Goal: Book appointment/travel/reservation

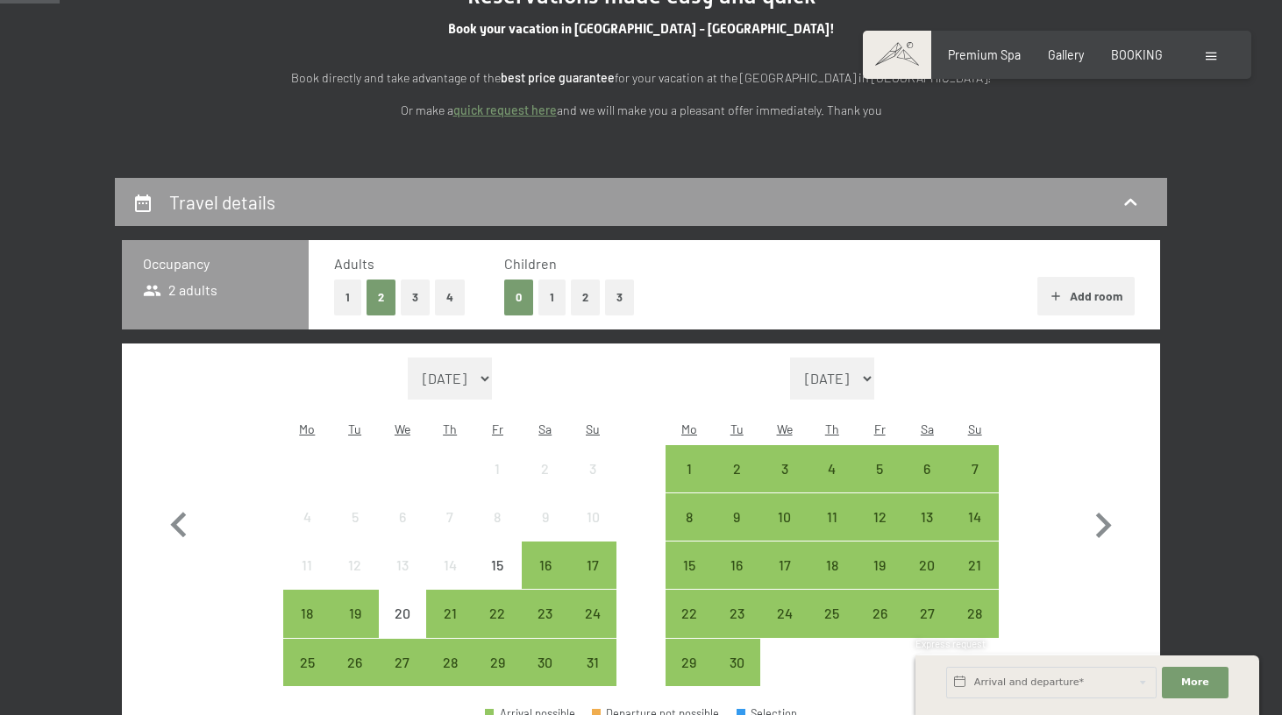
scroll to position [267, 0]
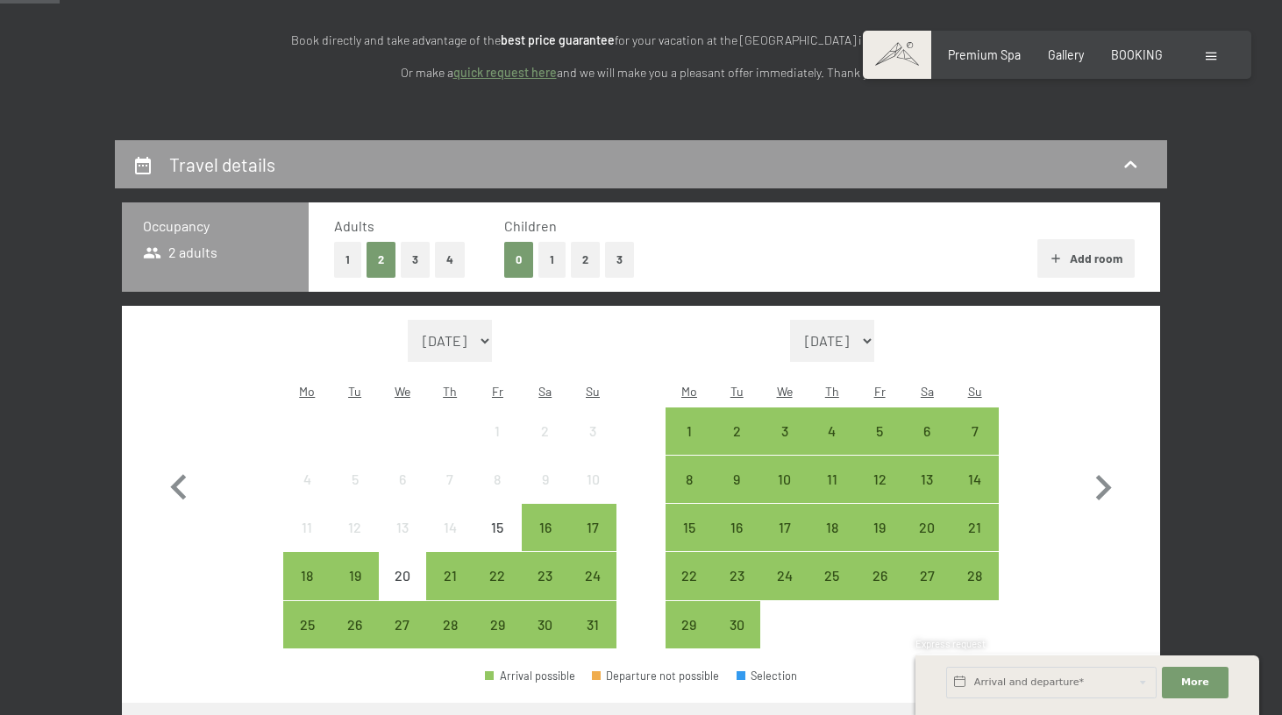
click at [553, 253] on button "1" at bounding box center [551, 260] width 27 height 36
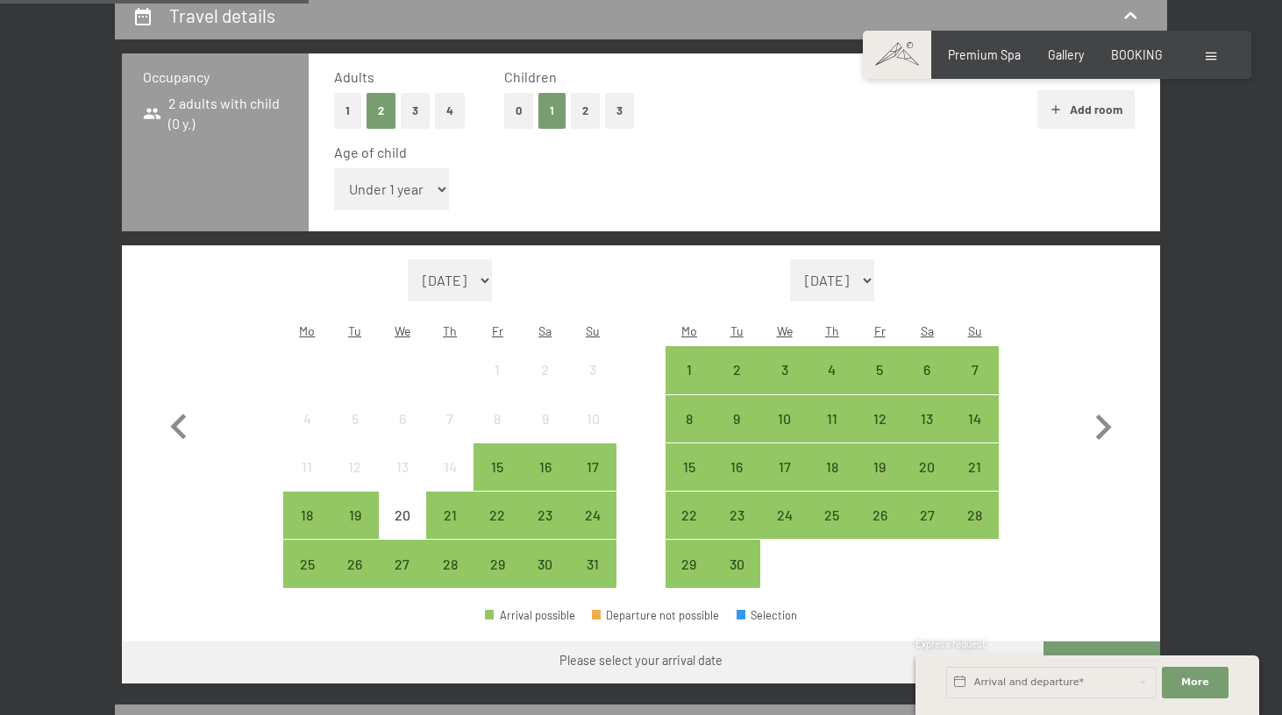
scroll to position [422, 0]
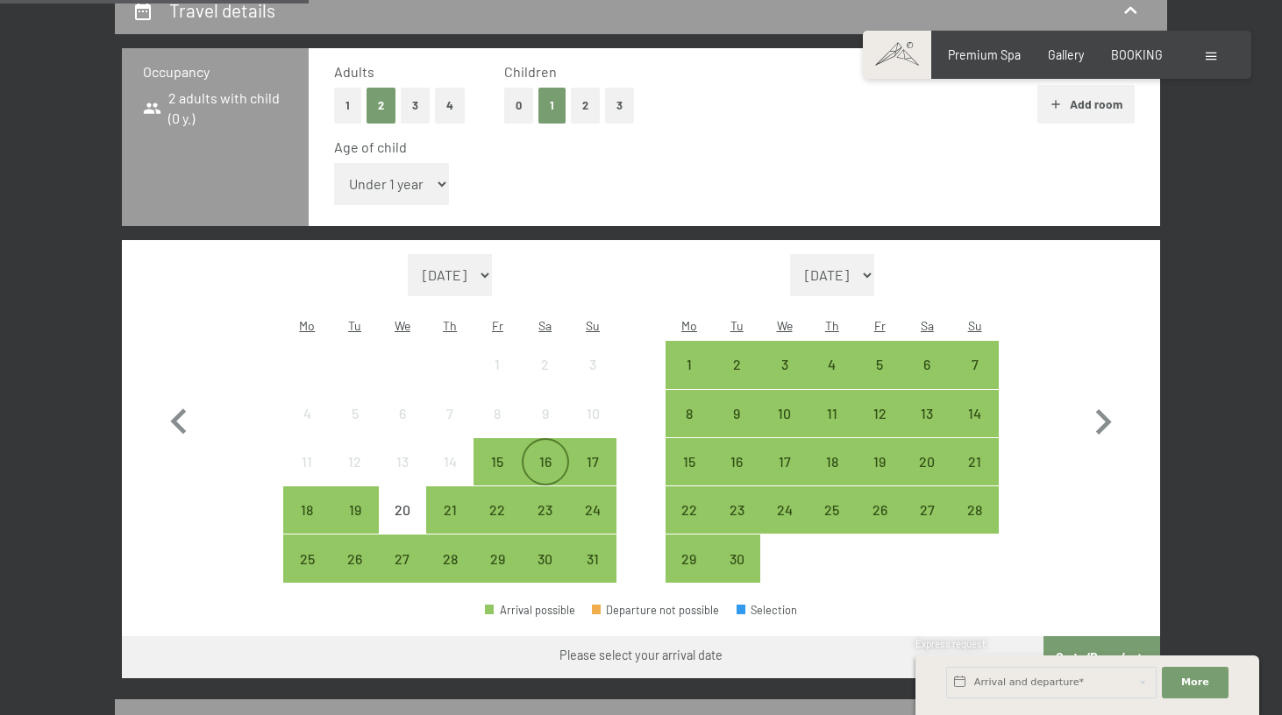
click at [546, 455] on div "16" at bounding box center [545, 477] width 44 height 44
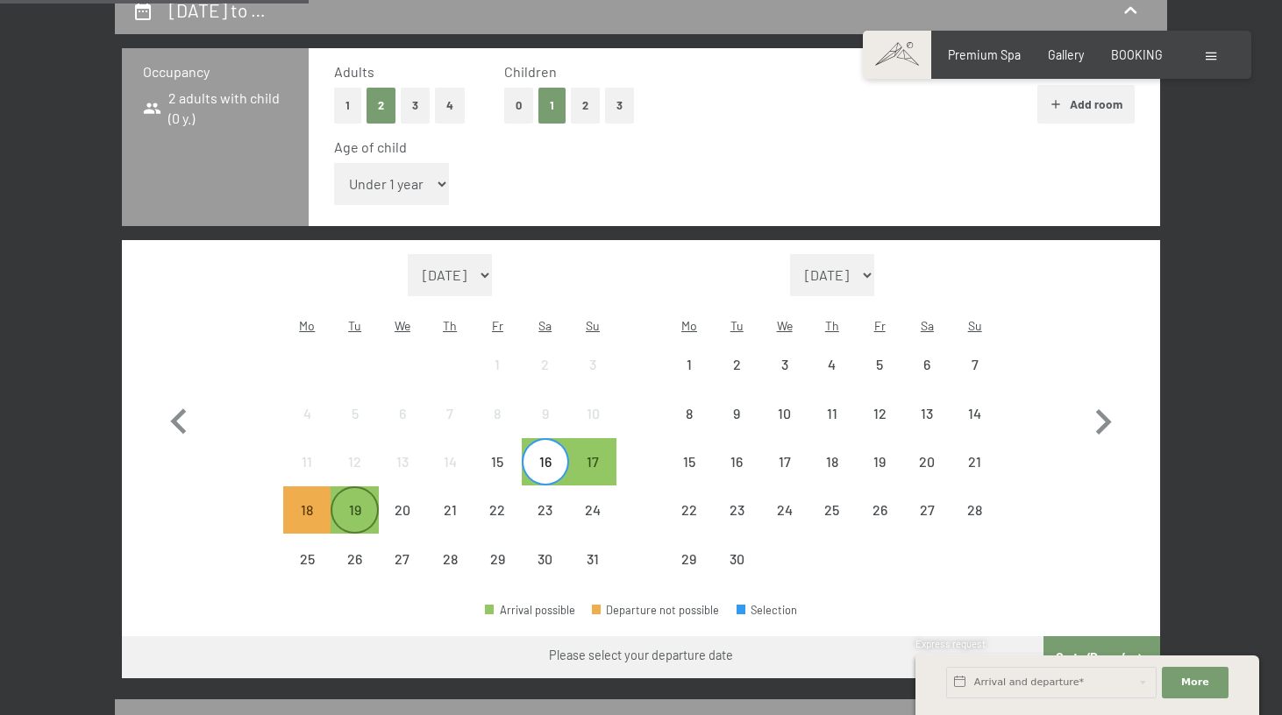
click at [361, 503] on div "19" at bounding box center [354, 525] width 44 height 44
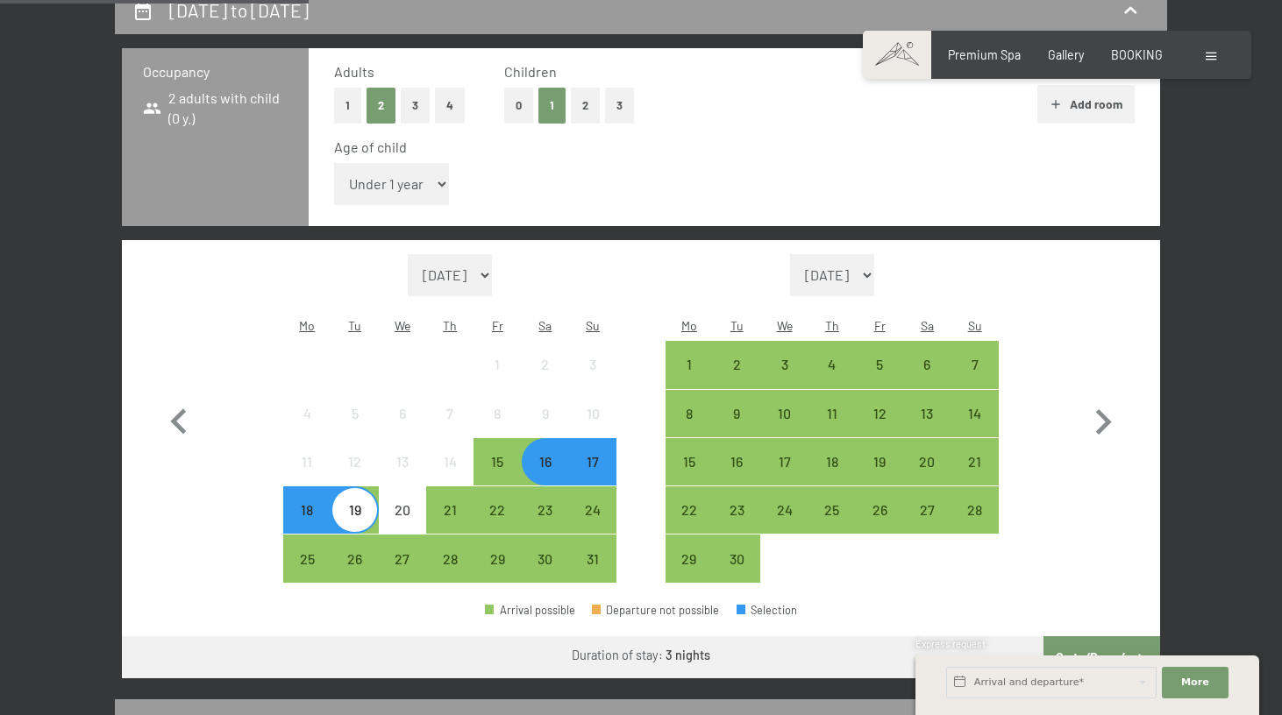
select select "5"
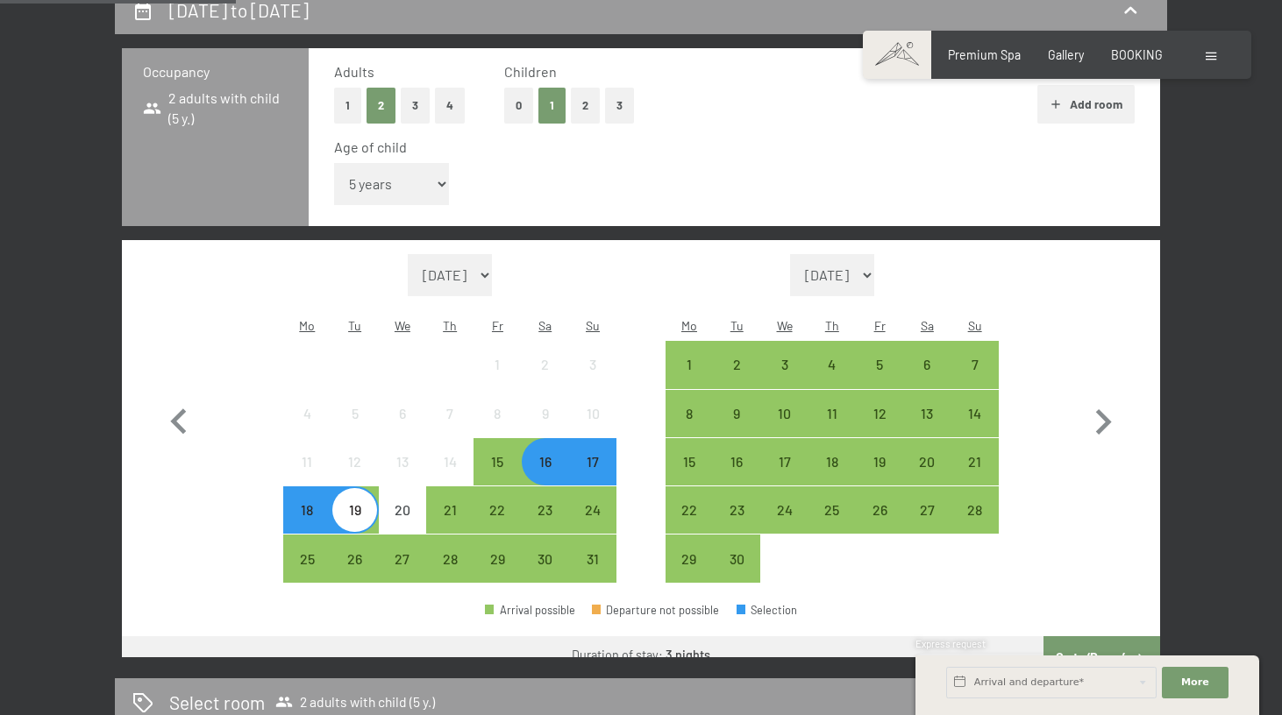
scroll to position [431, 0]
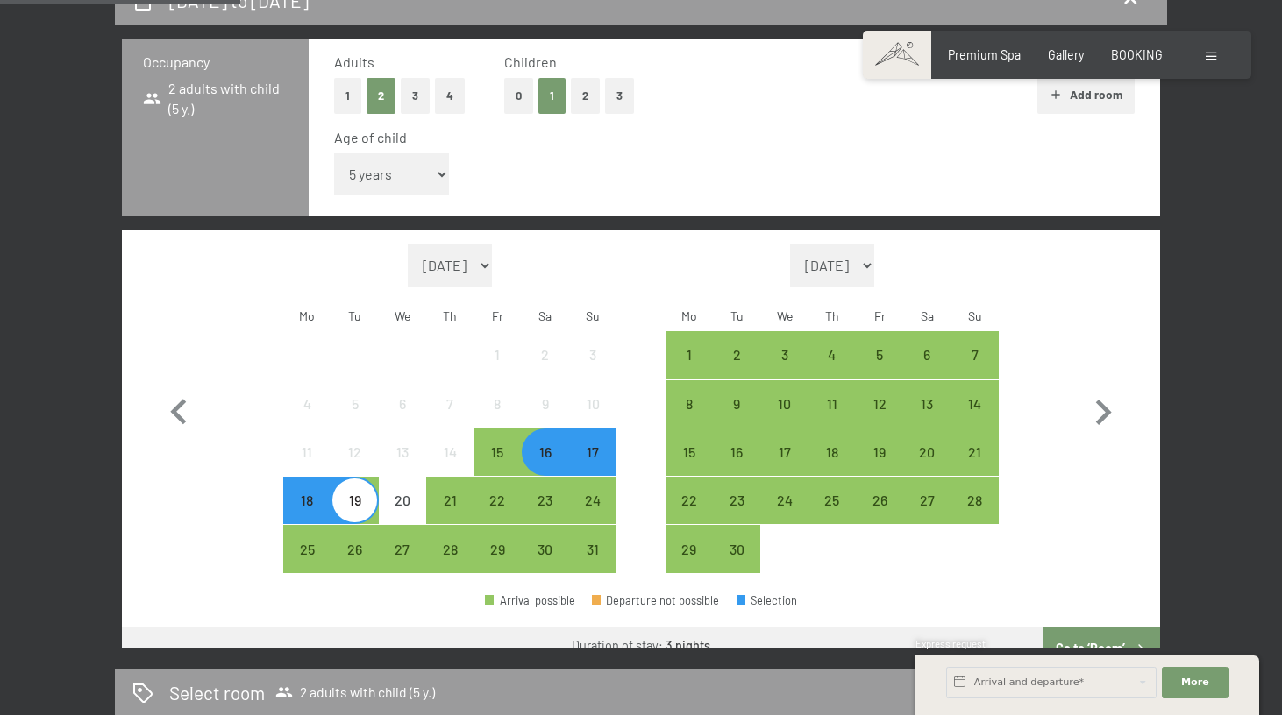
click at [551, 445] on div "16" at bounding box center [545, 467] width 44 height 44
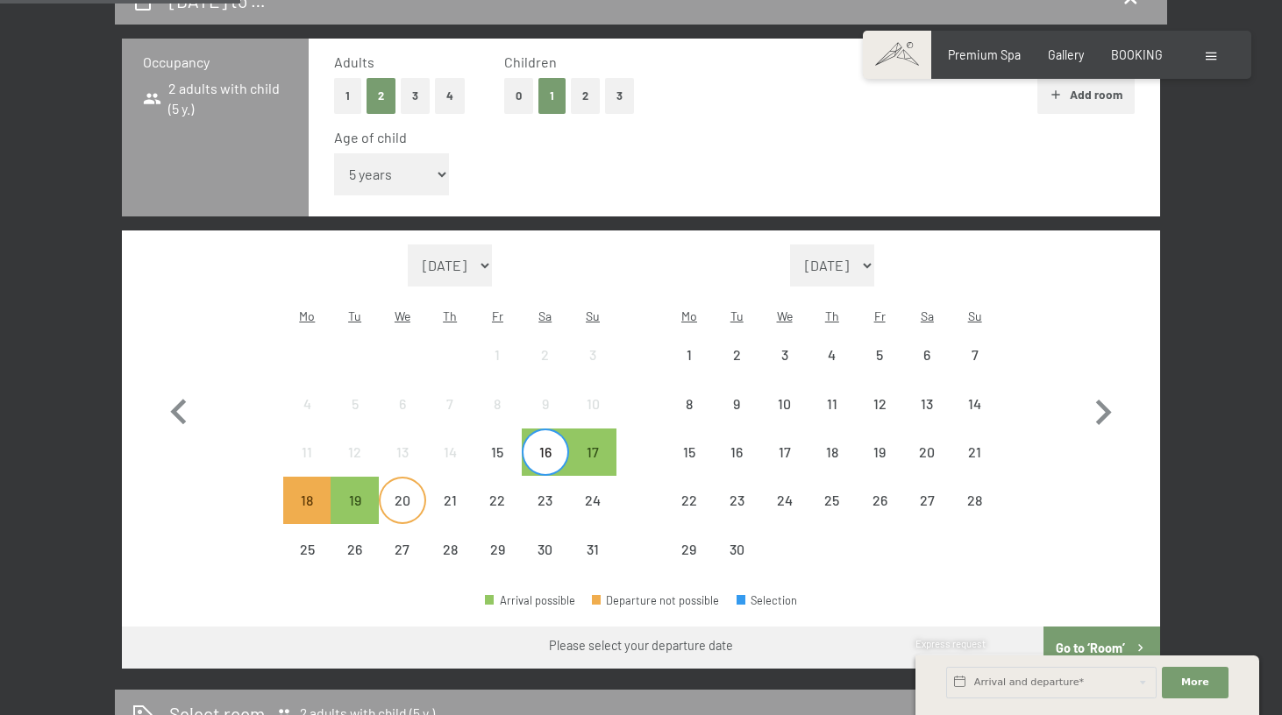
click at [408, 494] on div "20" at bounding box center [402, 516] width 44 height 44
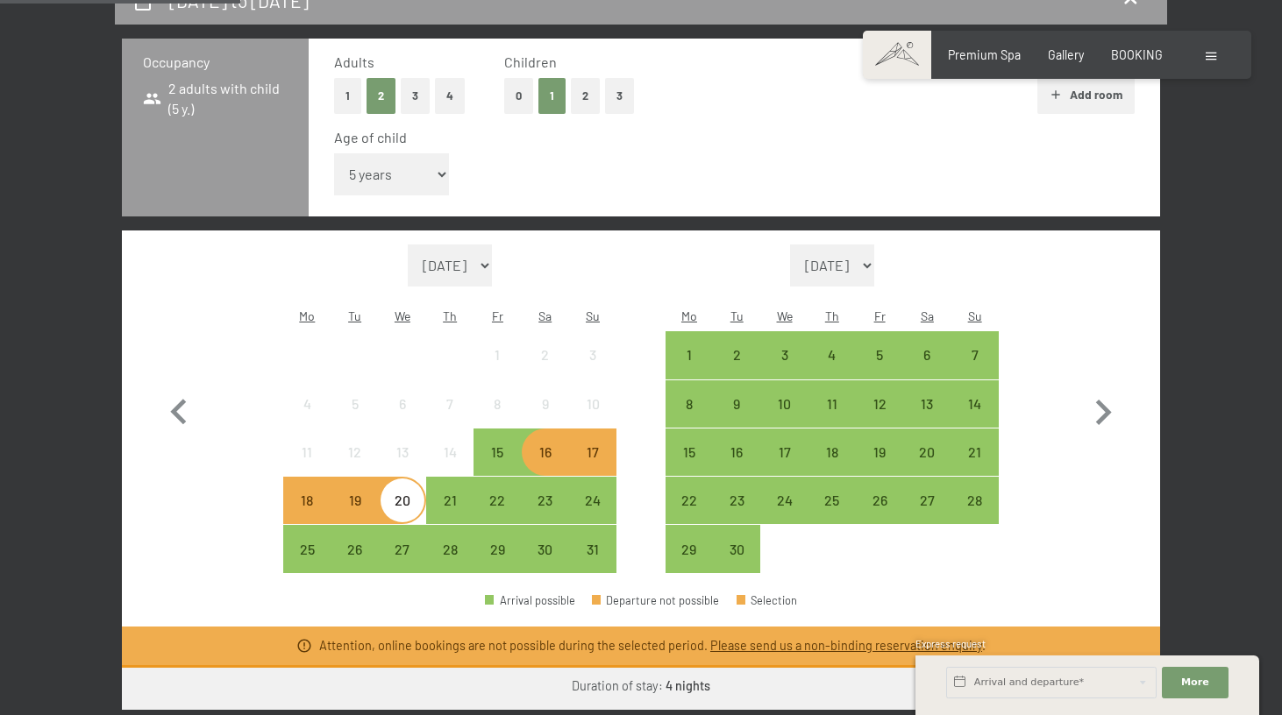
click at [543, 401] on span "Consent to marketing activities*" at bounding box center [570, 408] width 198 height 18
click at [462, 401] on input "Consent to marketing activities*" at bounding box center [453, 408] width 18 height 18
click at [536, 406] on span "Consent to marketing activities*" at bounding box center [570, 408] width 198 height 18
click at [462, 406] on input "Consent to marketing activities*" at bounding box center [453, 408] width 18 height 18
click at [508, 403] on span "Consent to marketing activities*" at bounding box center [570, 408] width 198 height 18
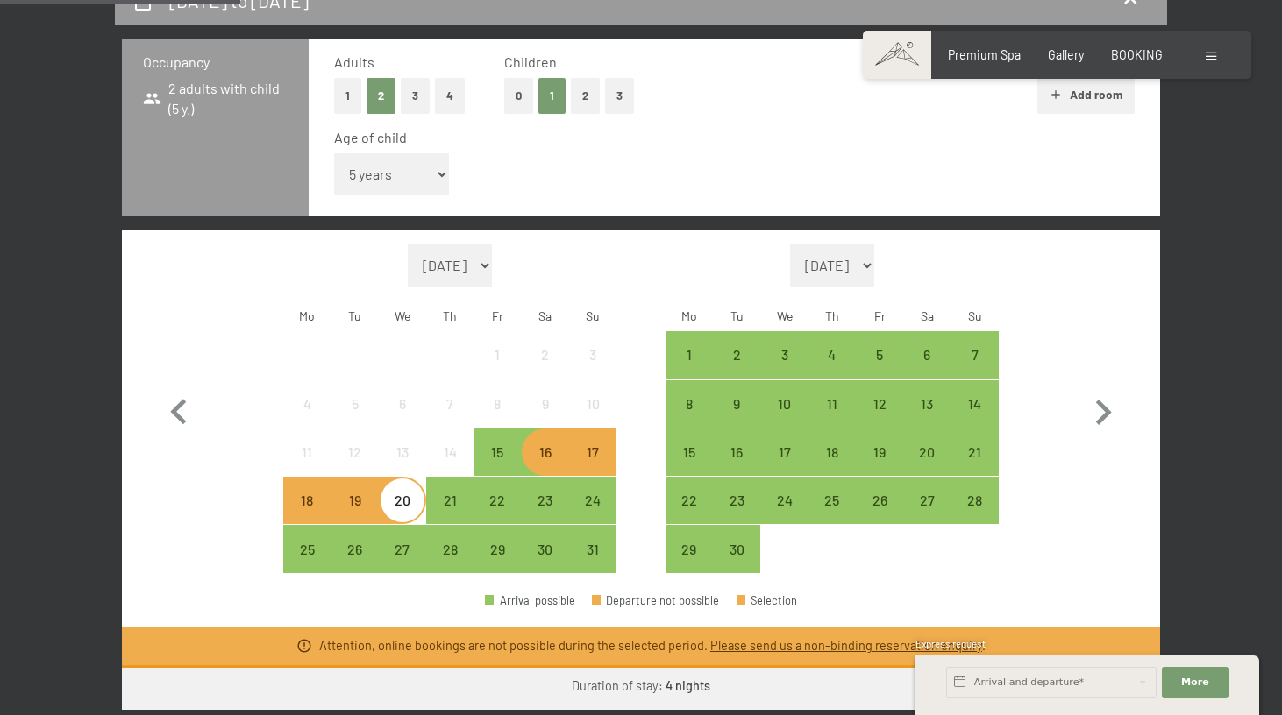
click at [462, 403] on input "Consent to marketing activities*" at bounding box center [453, 408] width 18 height 18
checkbox input "false"
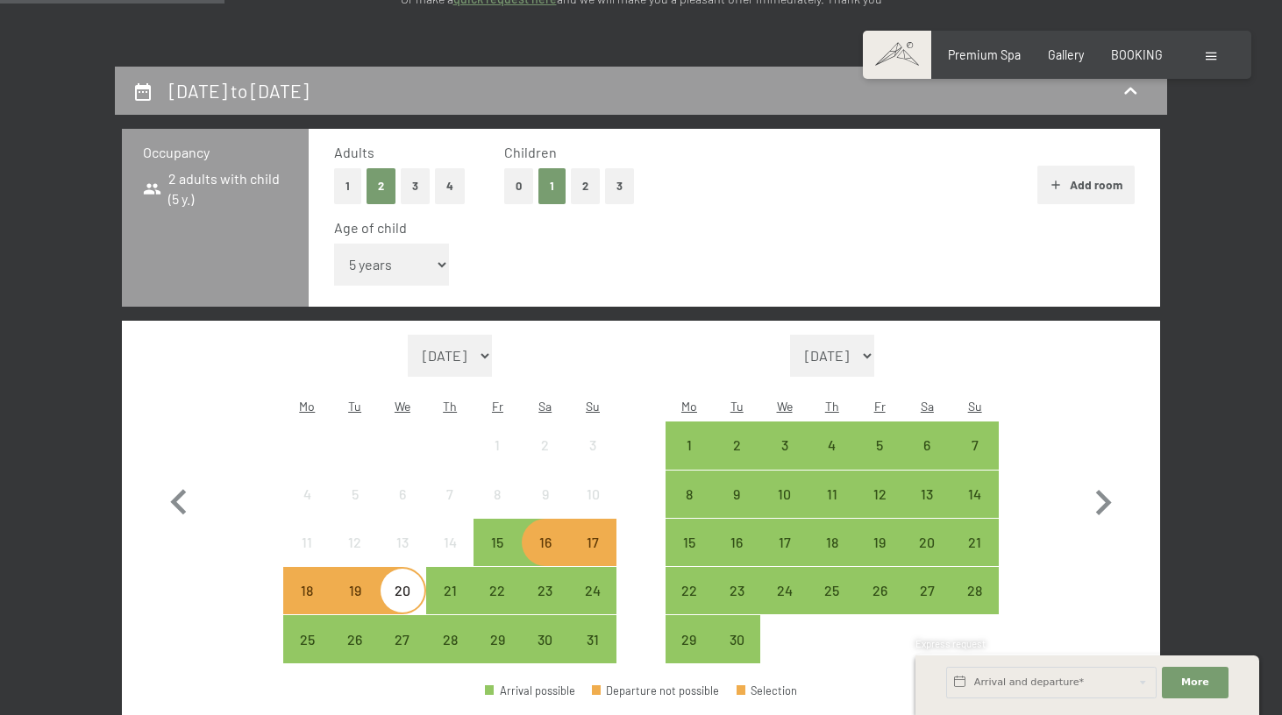
scroll to position [331, 0]
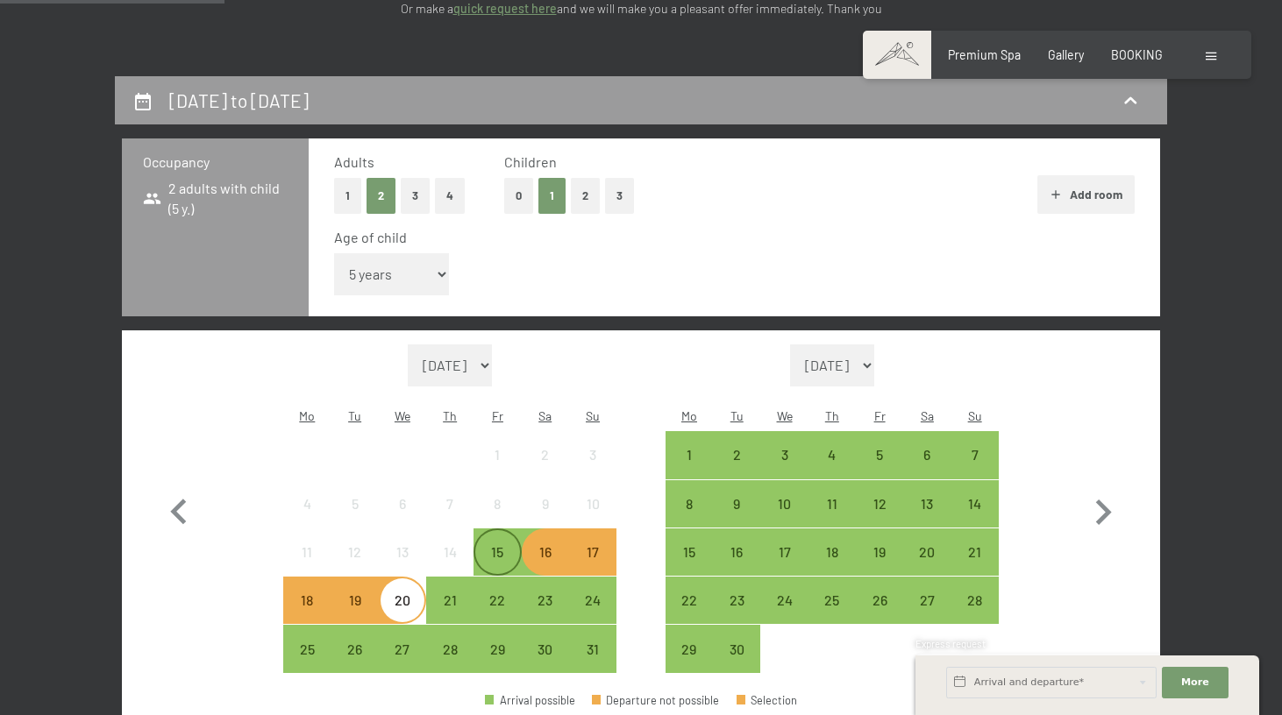
click at [495, 545] on div "15" at bounding box center [497, 567] width 44 height 44
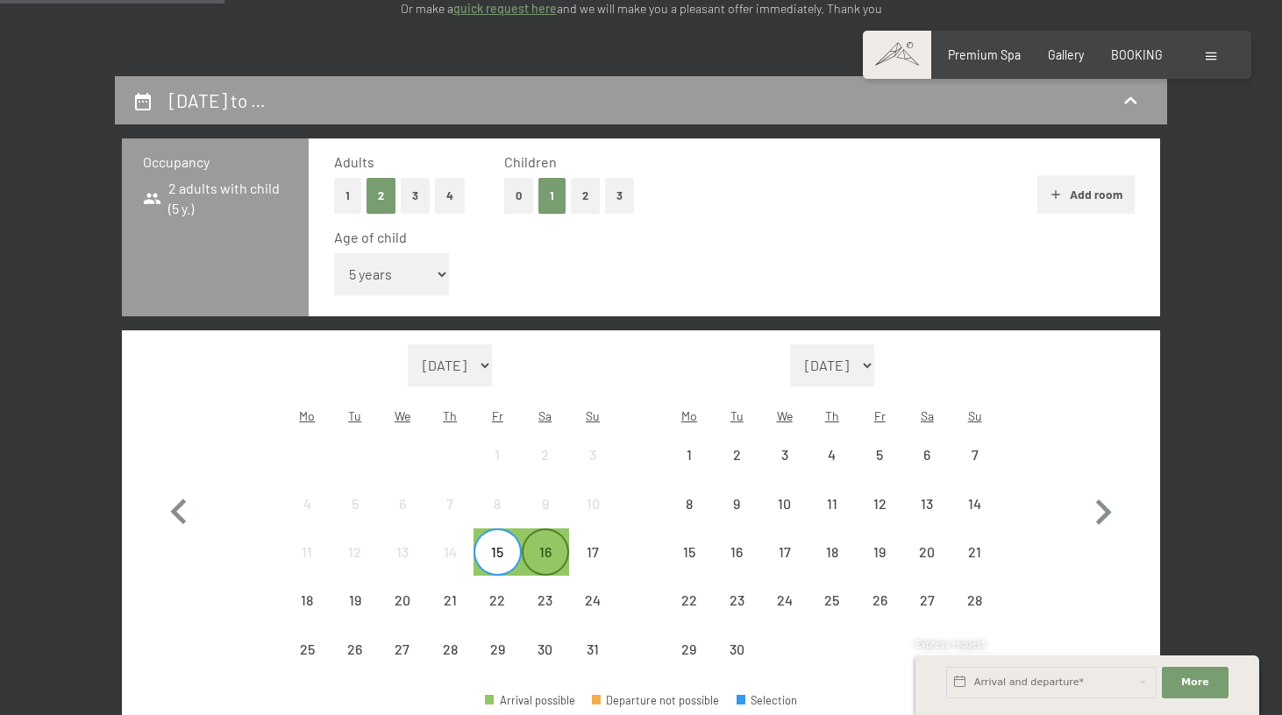
click at [551, 545] on div "16" at bounding box center [545, 567] width 44 height 44
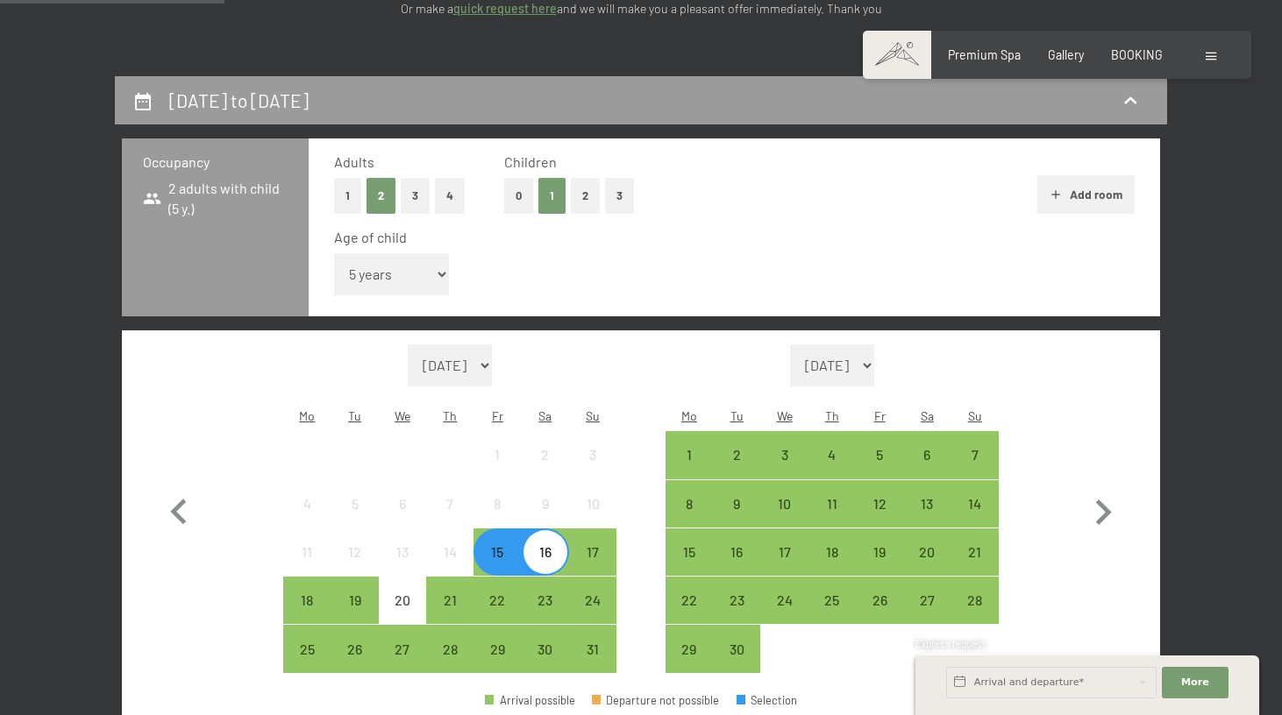
click at [551, 545] on div "16" at bounding box center [545, 567] width 44 height 44
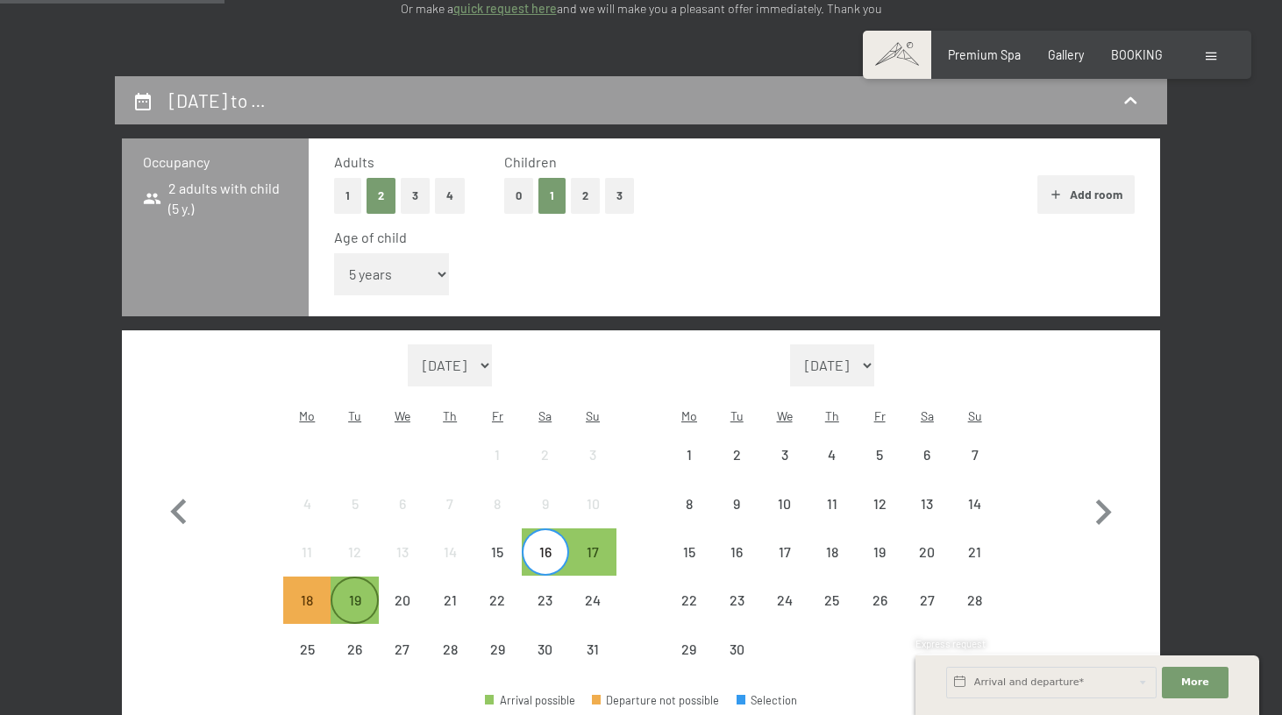
click at [352, 593] on div "19" at bounding box center [354, 615] width 44 height 44
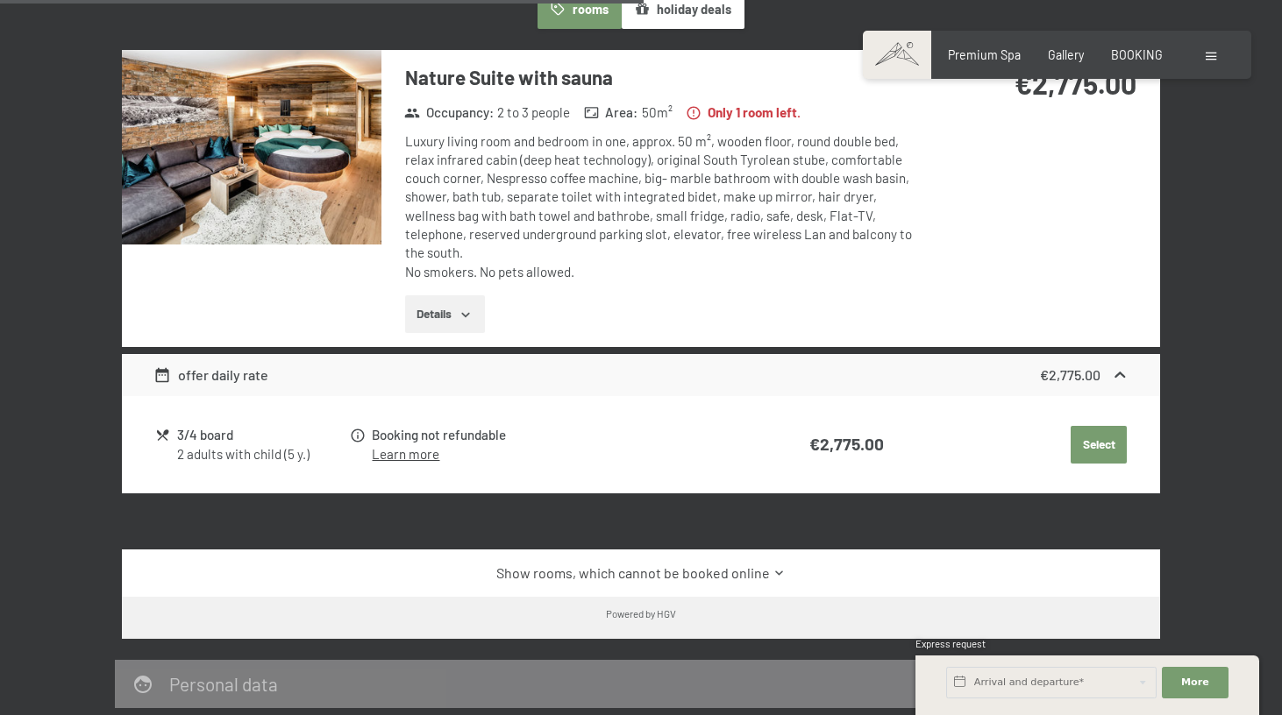
scroll to position [1217, 0]
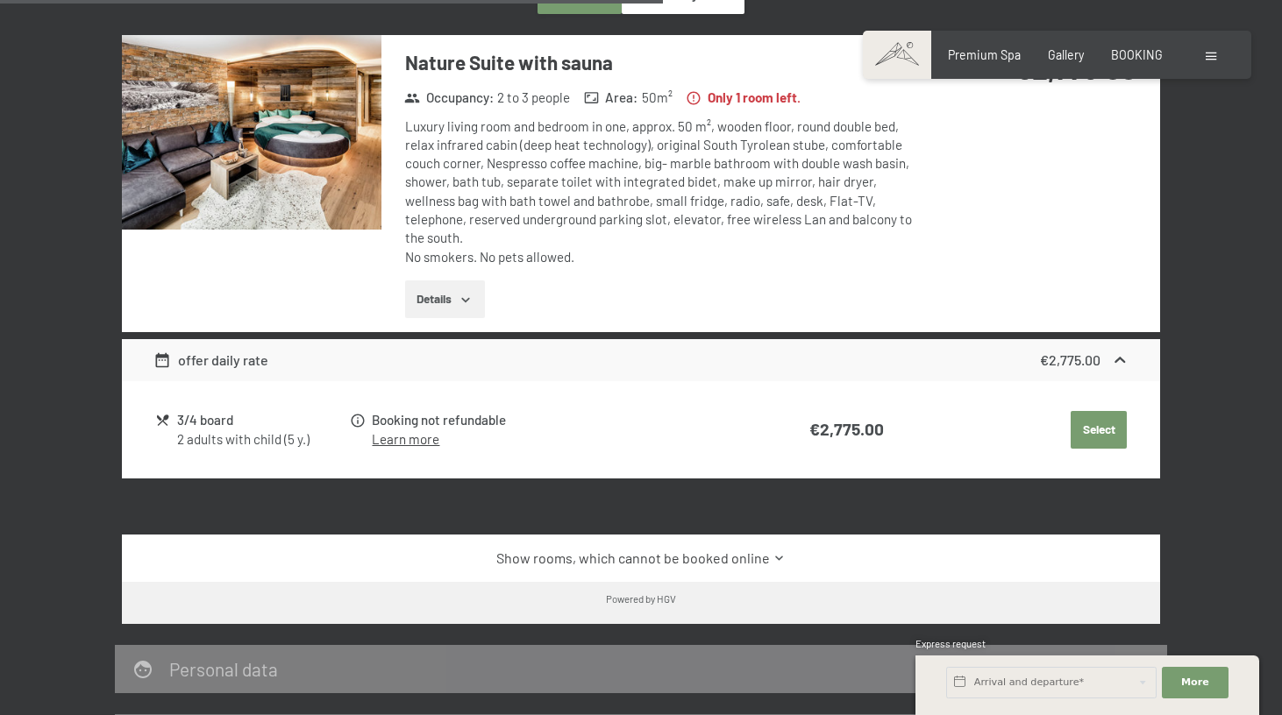
click at [344, 129] on img at bounding box center [251, 132] width 259 height 195
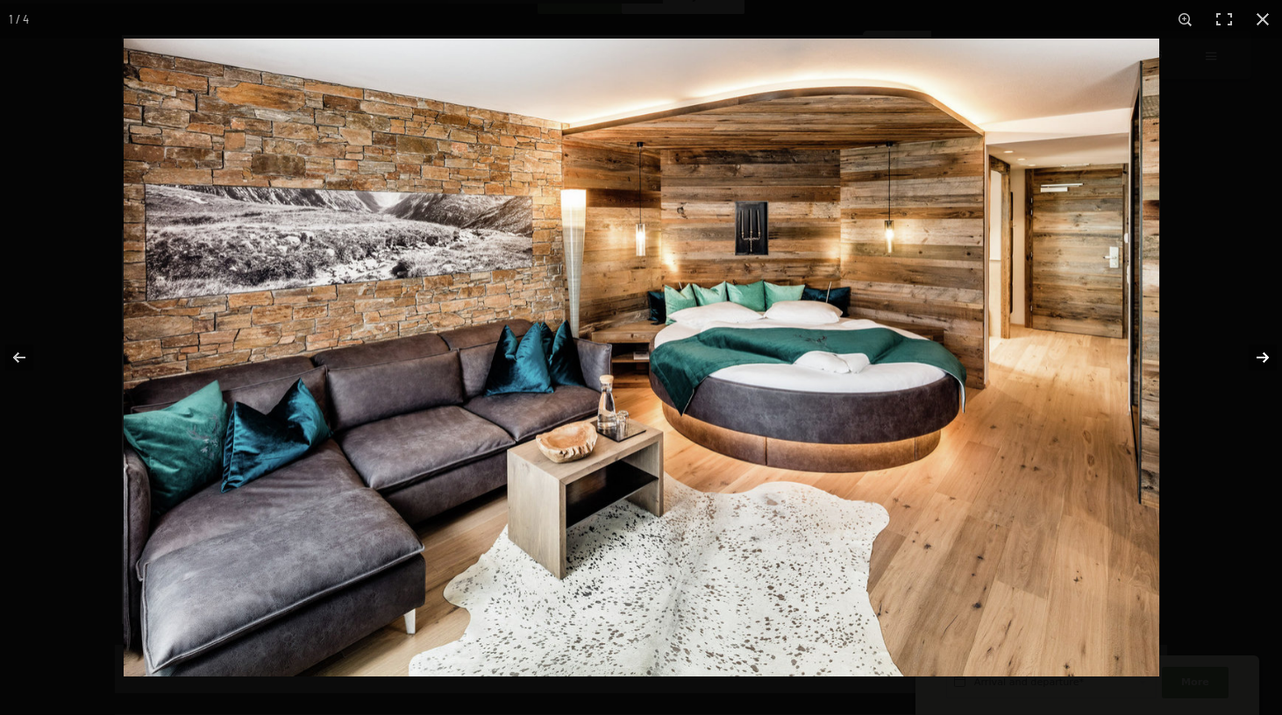
click at [1264, 359] on button "button" at bounding box center [1250, 358] width 61 height 88
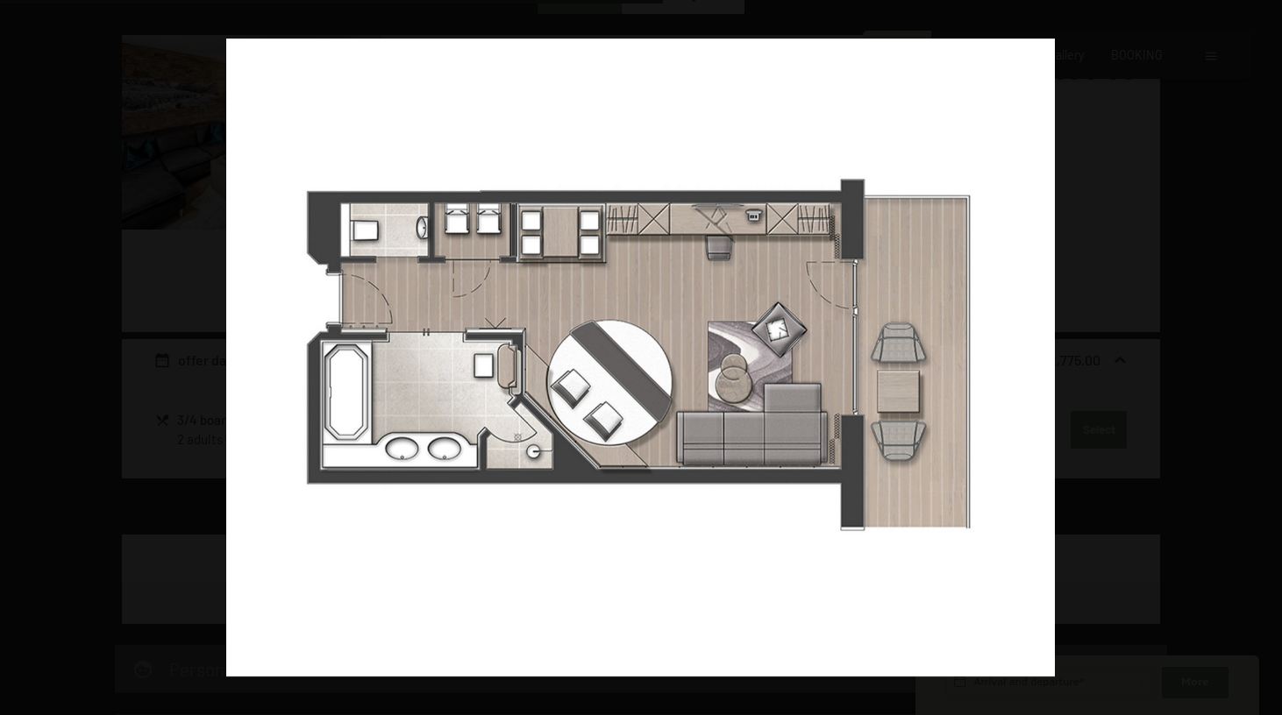
click at [1264, 359] on button "button" at bounding box center [1250, 358] width 61 height 88
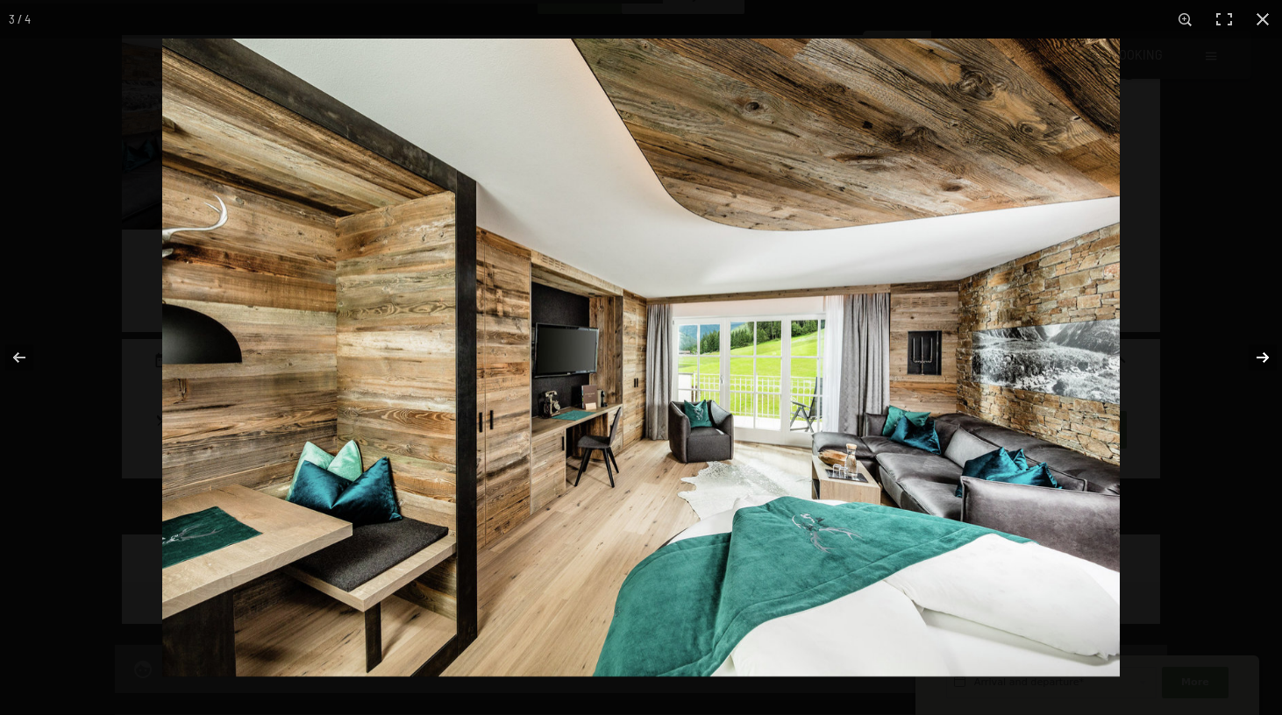
click at [1264, 359] on button "button" at bounding box center [1250, 358] width 61 height 88
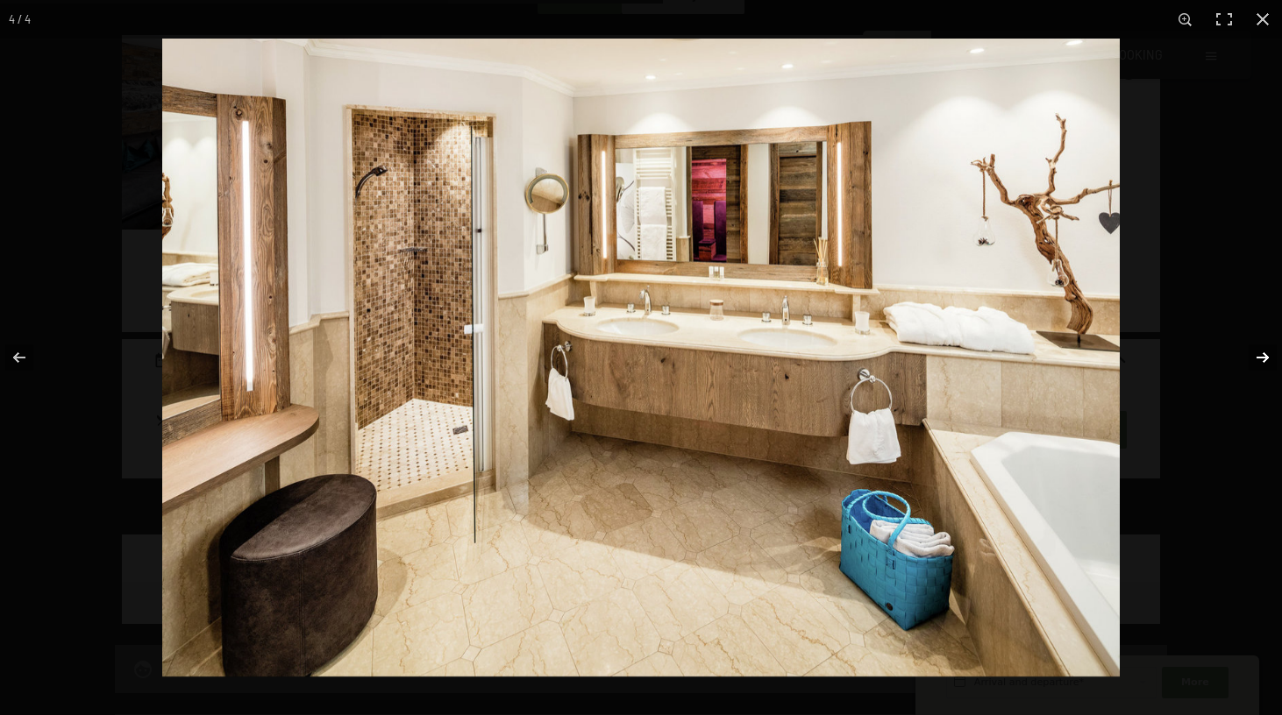
click at [1264, 359] on button "button" at bounding box center [1250, 358] width 61 height 88
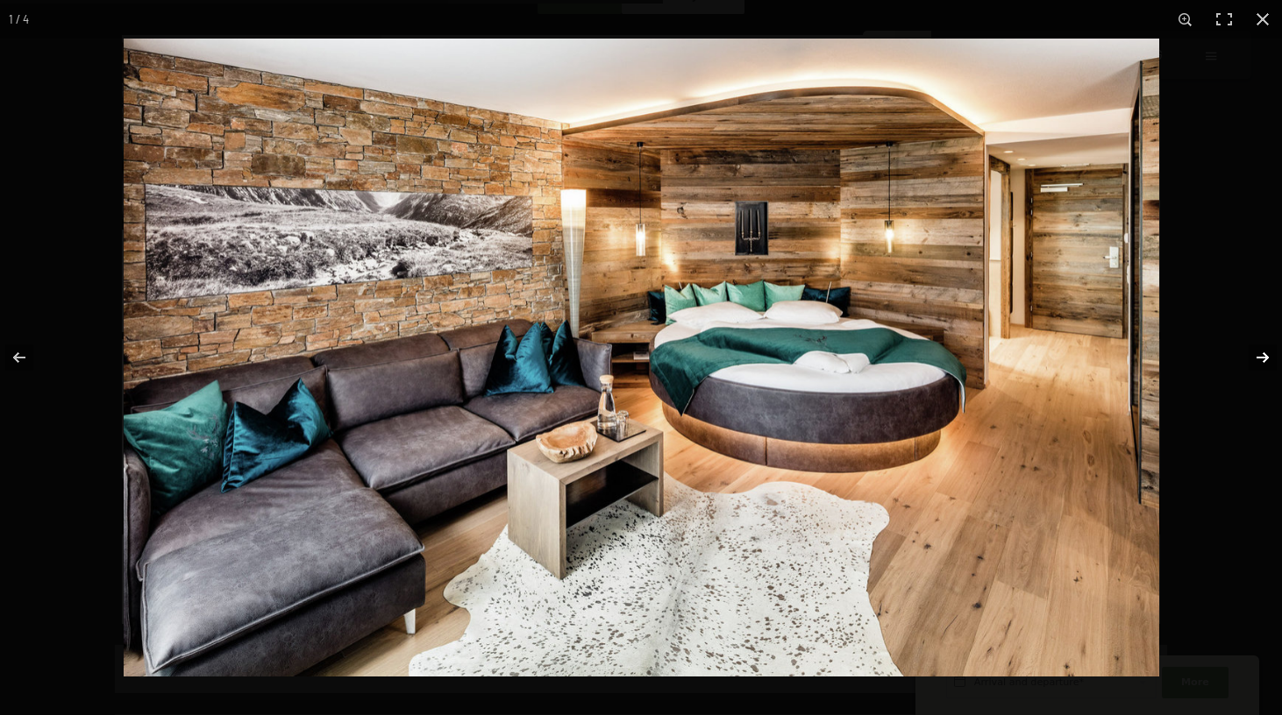
click at [1264, 359] on button "button" at bounding box center [1250, 358] width 61 height 88
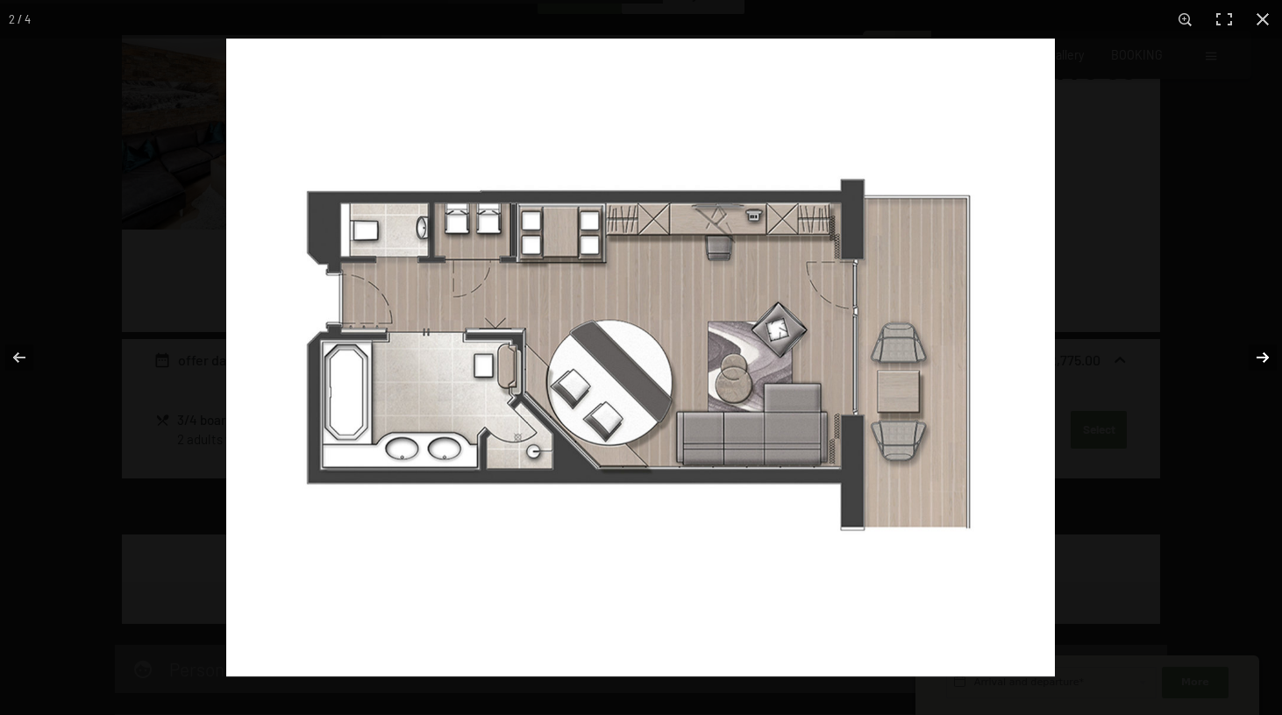
click at [1264, 359] on button "button" at bounding box center [1250, 358] width 61 height 88
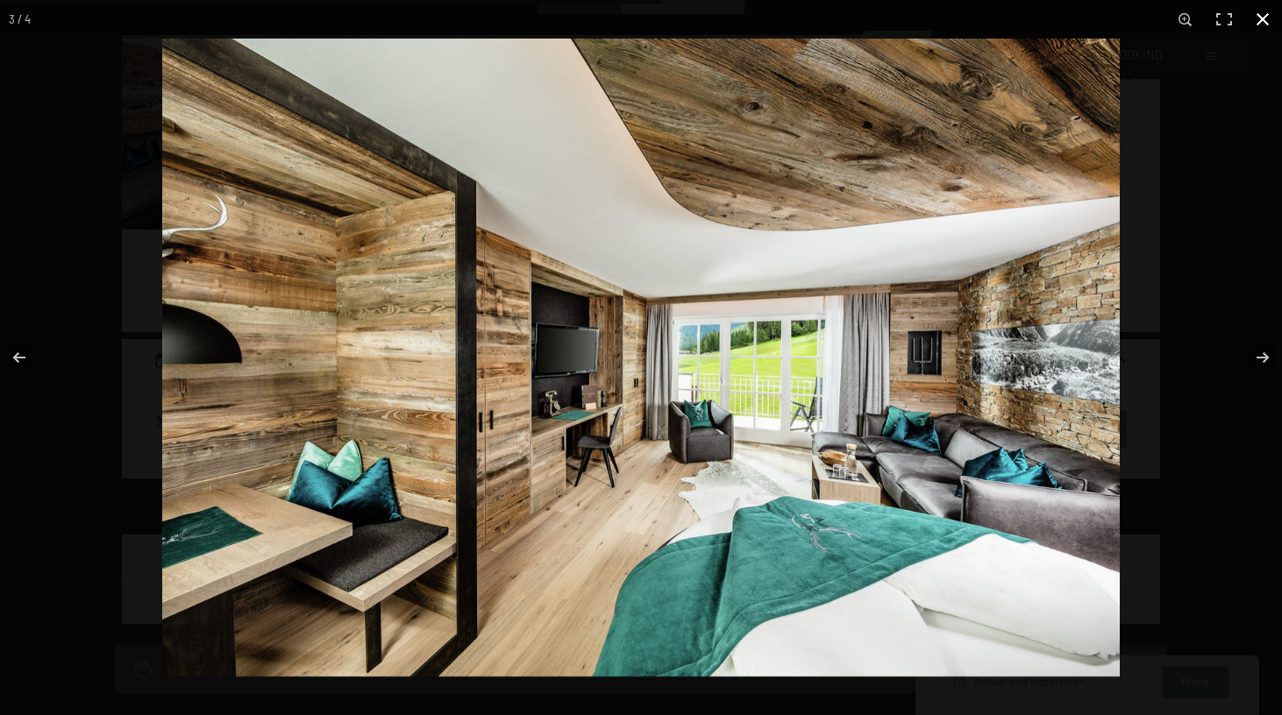
click at [1258, 22] on button "button" at bounding box center [1262, 19] width 39 height 39
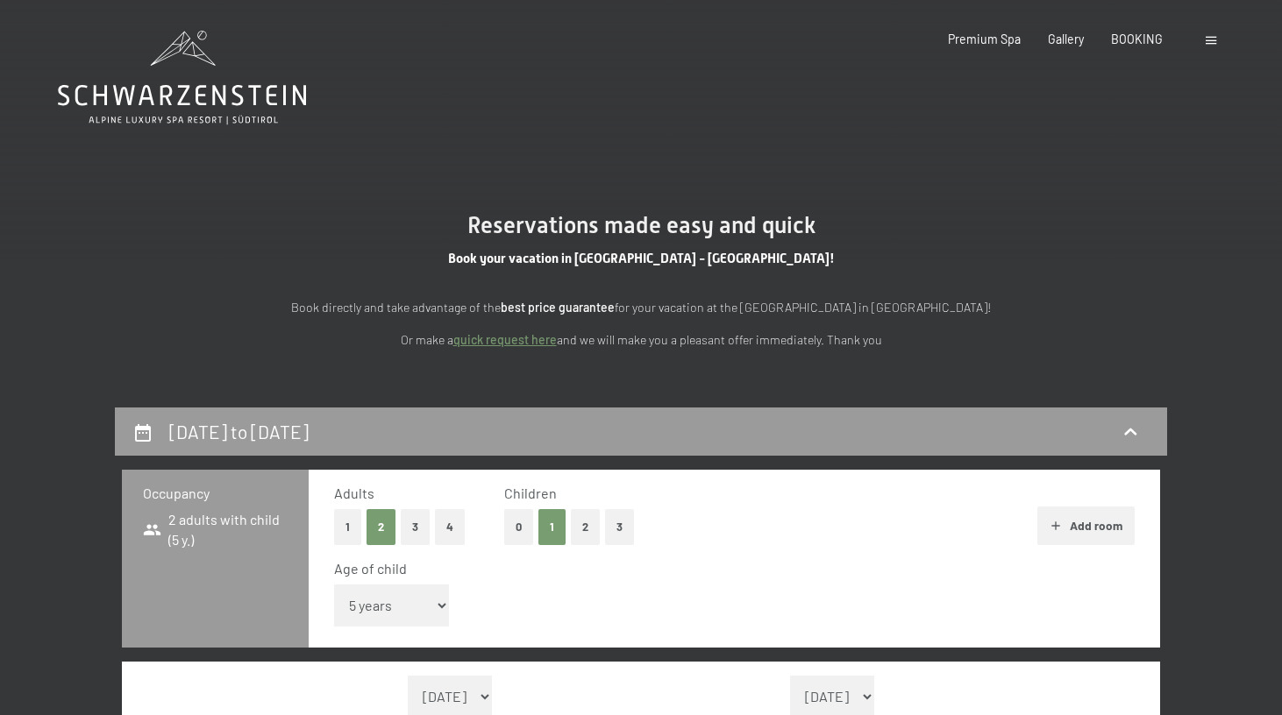
scroll to position [0, 0]
click at [230, 96] on icon at bounding box center [182, 78] width 248 height 94
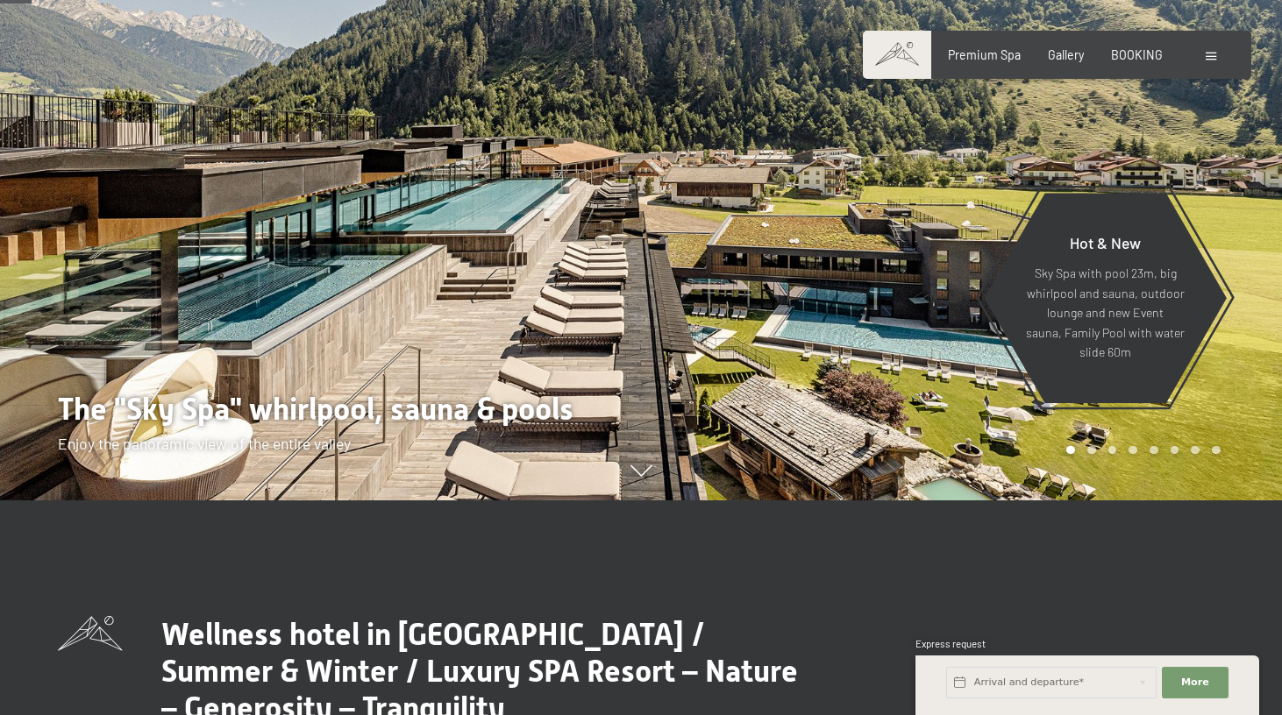
scroll to position [223, 0]
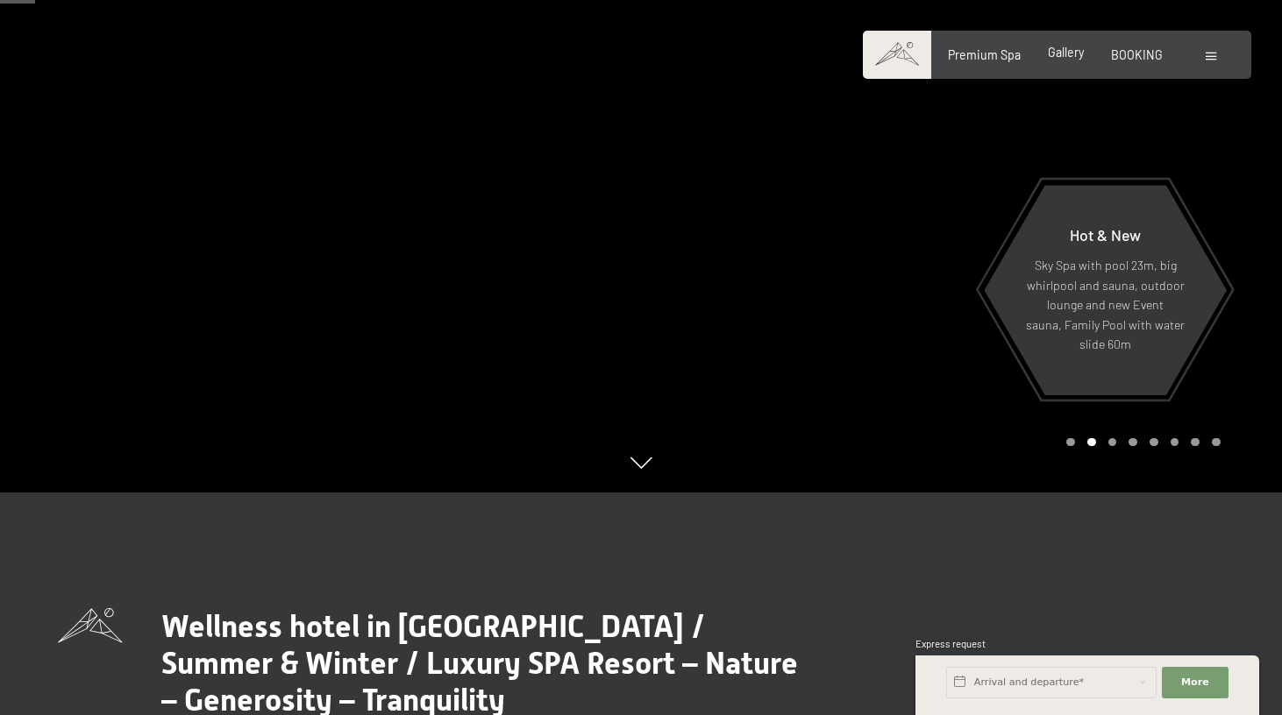
click at [1069, 59] on span "Gallery" at bounding box center [1066, 52] width 36 height 15
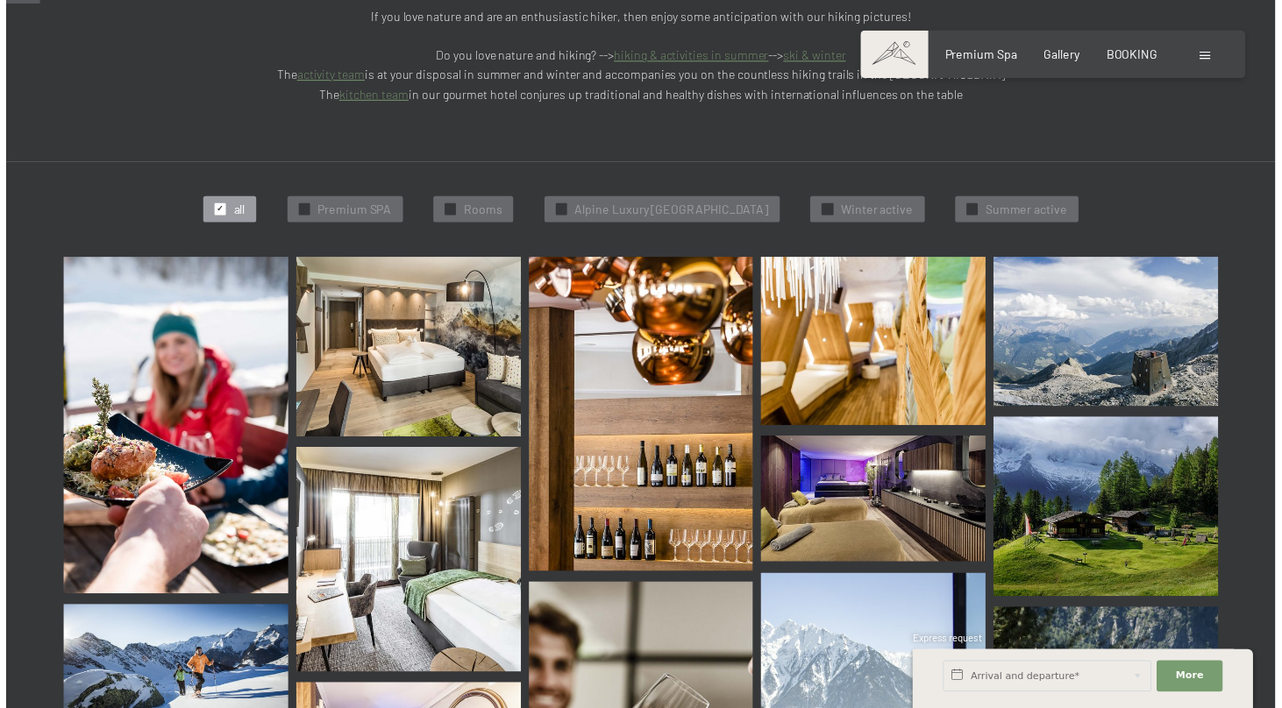
scroll to position [485, 0]
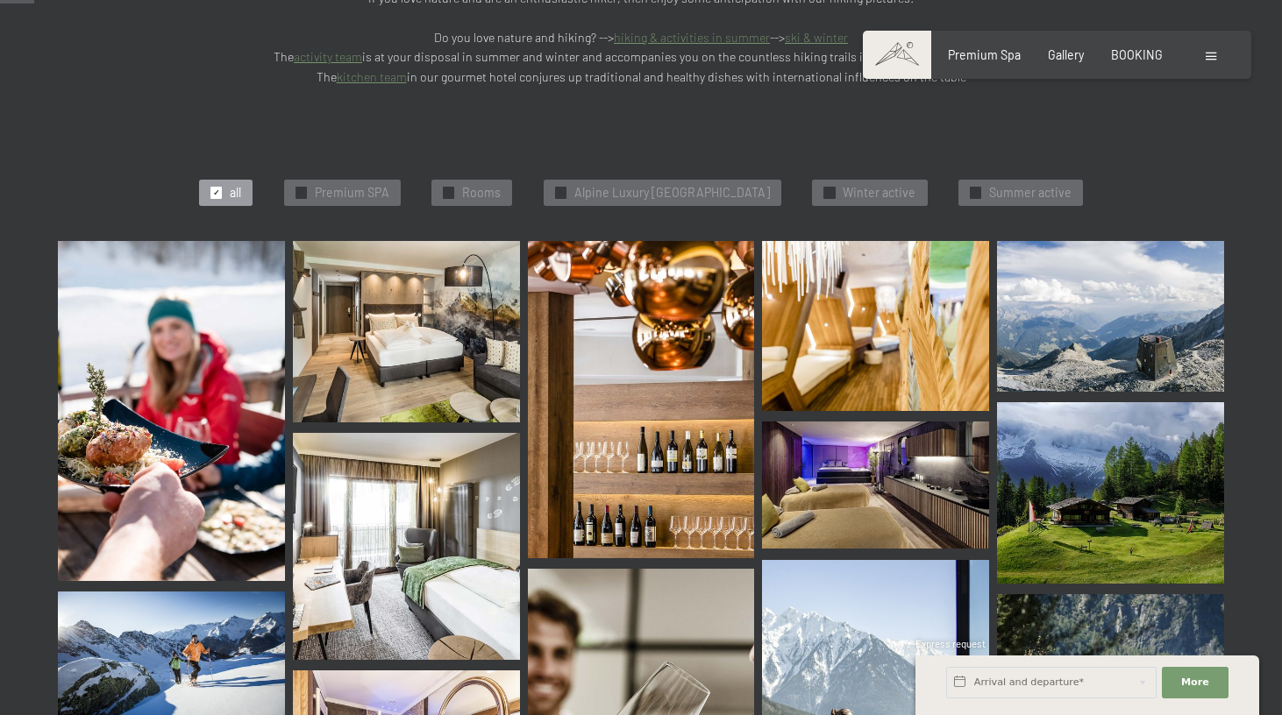
click at [163, 312] on img at bounding box center [171, 411] width 227 height 340
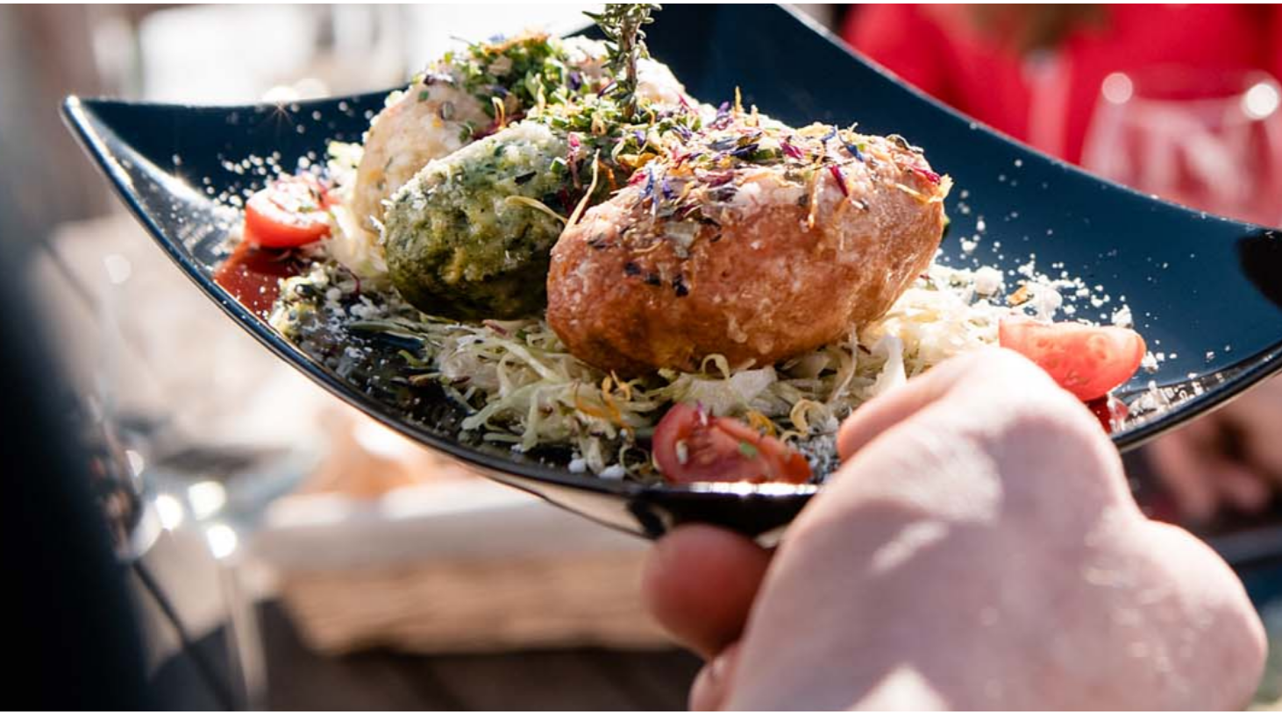
scroll to position [480, 0]
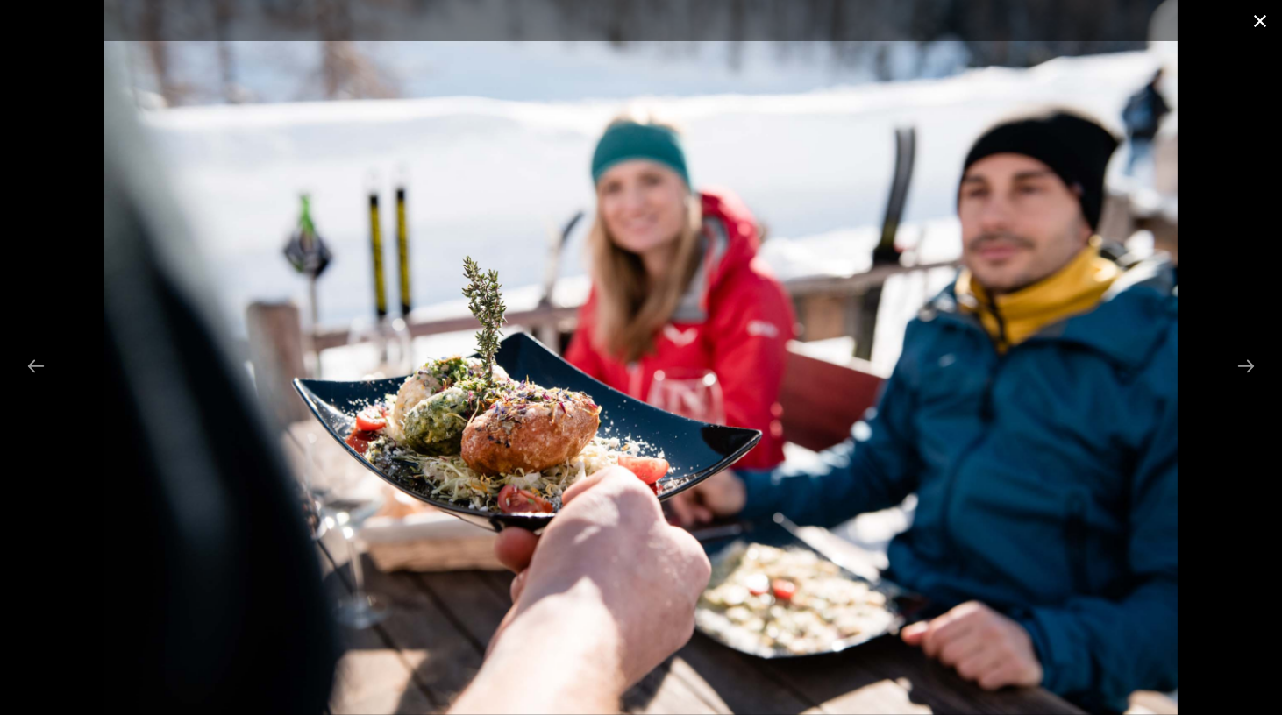
click at [1261, 20] on button "Close gallery" at bounding box center [1260, 20] width 44 height 41
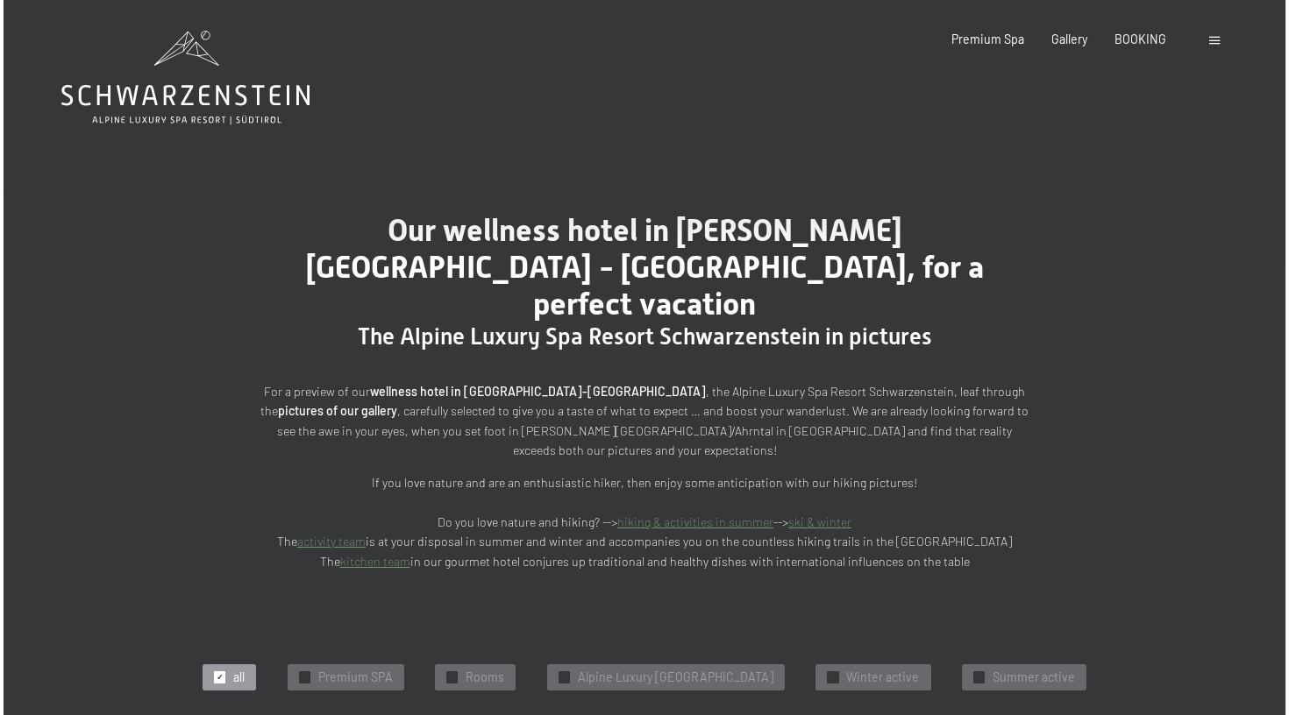
scroll to position [0, 0]
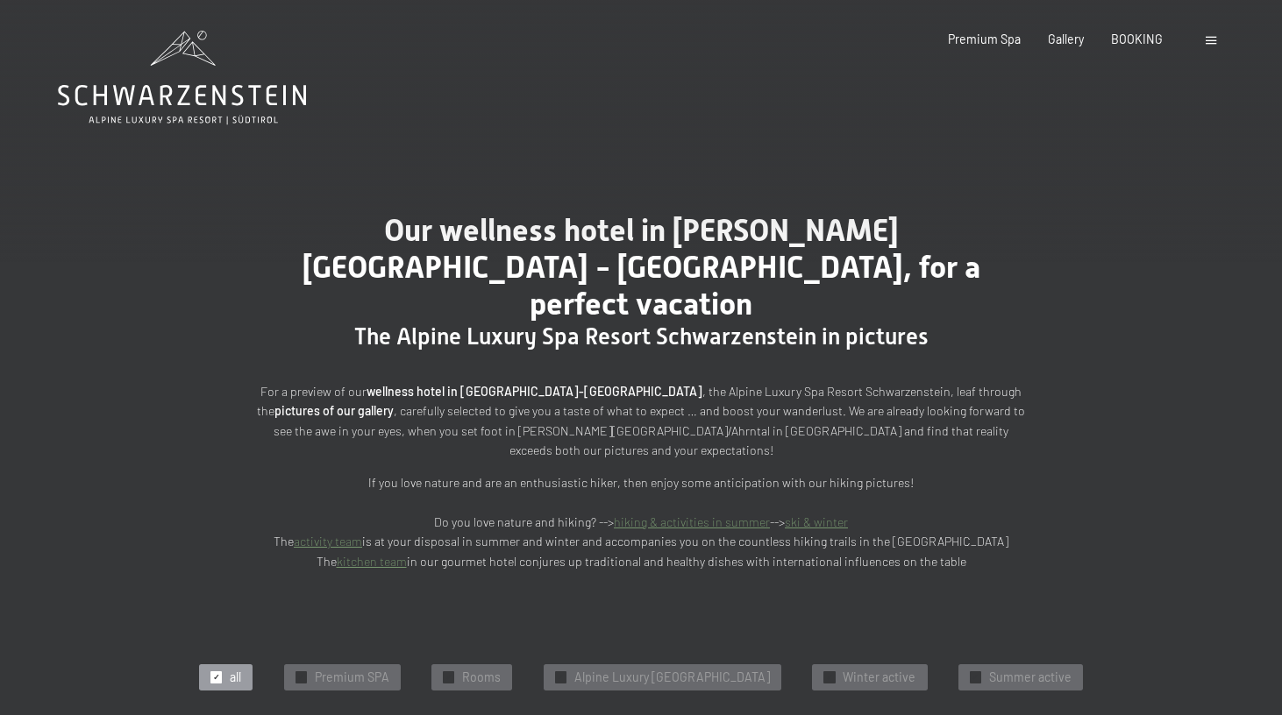
click at [1205, 34] on div at bounding box center [1212, 40] width 15 height 18
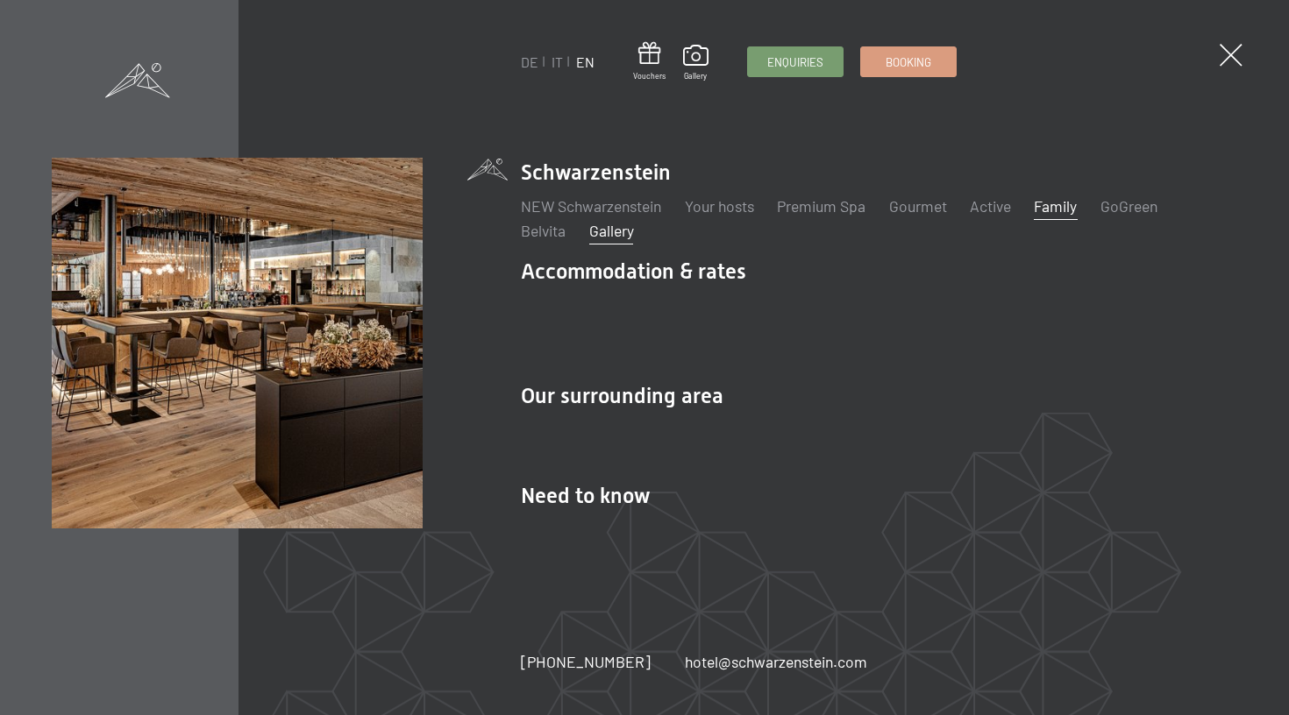
click at [1063, 216] on link "Family" at bounding box center [1055, 205] width 43 height 19
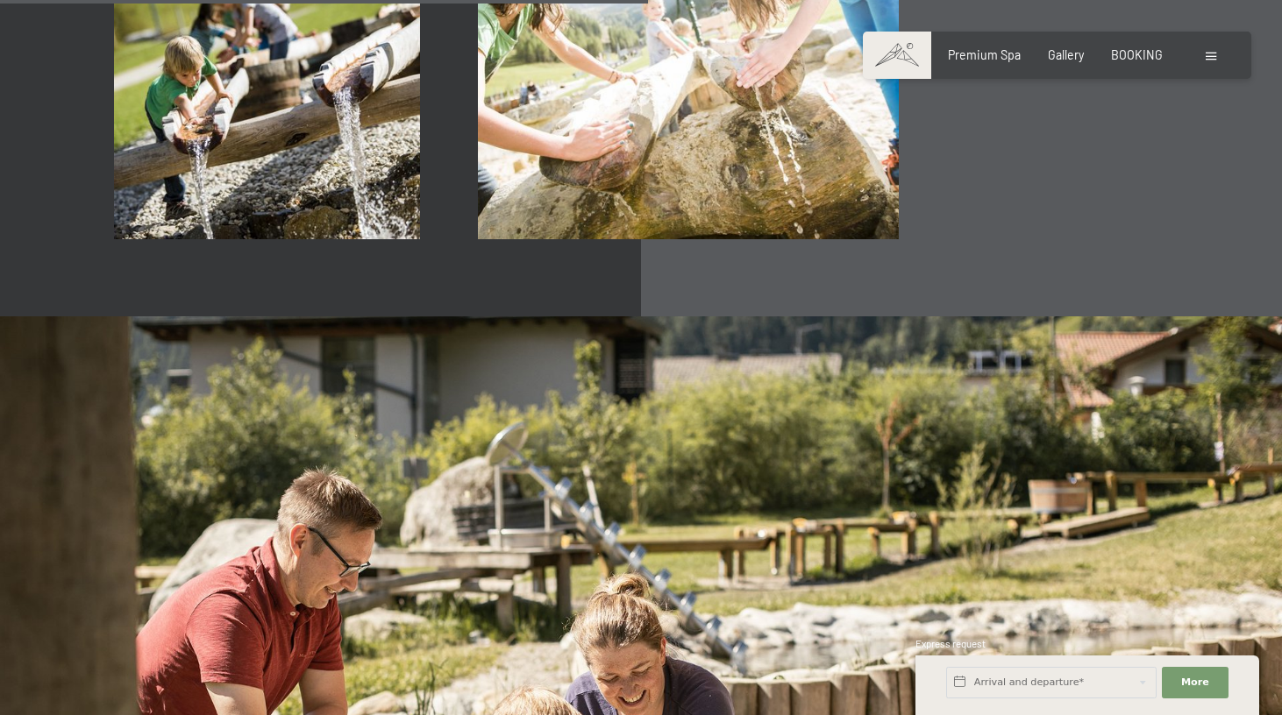
scroll to position [5732, 0]
